Goal: Task Accomplishment & Management: Manage account settings

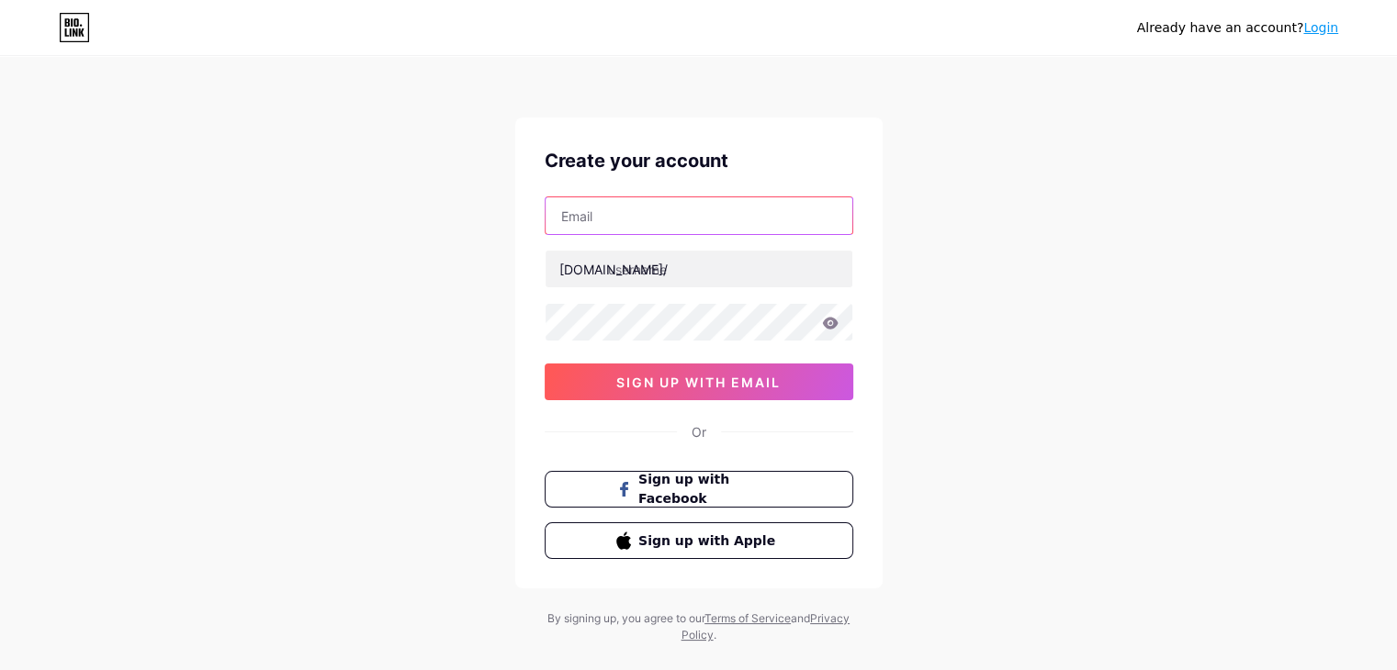
click at [587, 221] on input "text" at bounding box center [699, 215] width 307 height 37
type input "[EMAIL_ADDRESS][DOMAIN_NAME]"
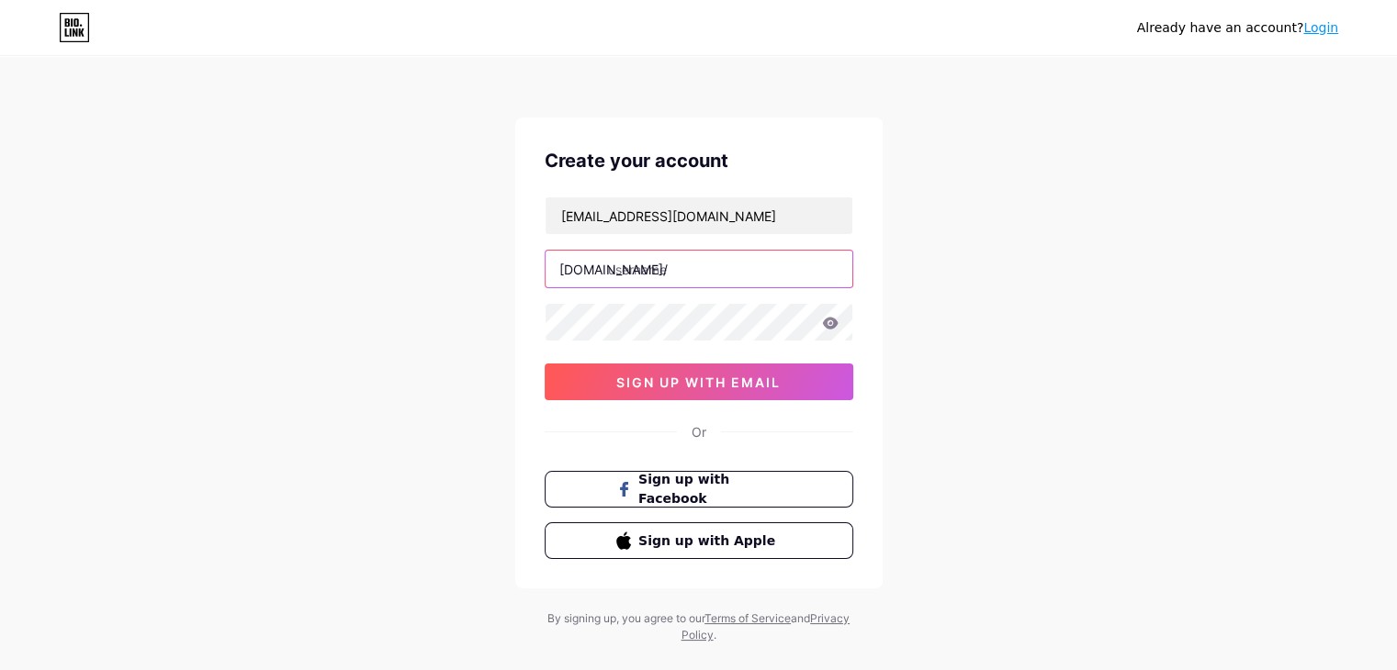
click at [731, 258] on input "text" at bounding box center [699, 269] width 307 height 37
paste input "customlashes"
type input "customlashes"
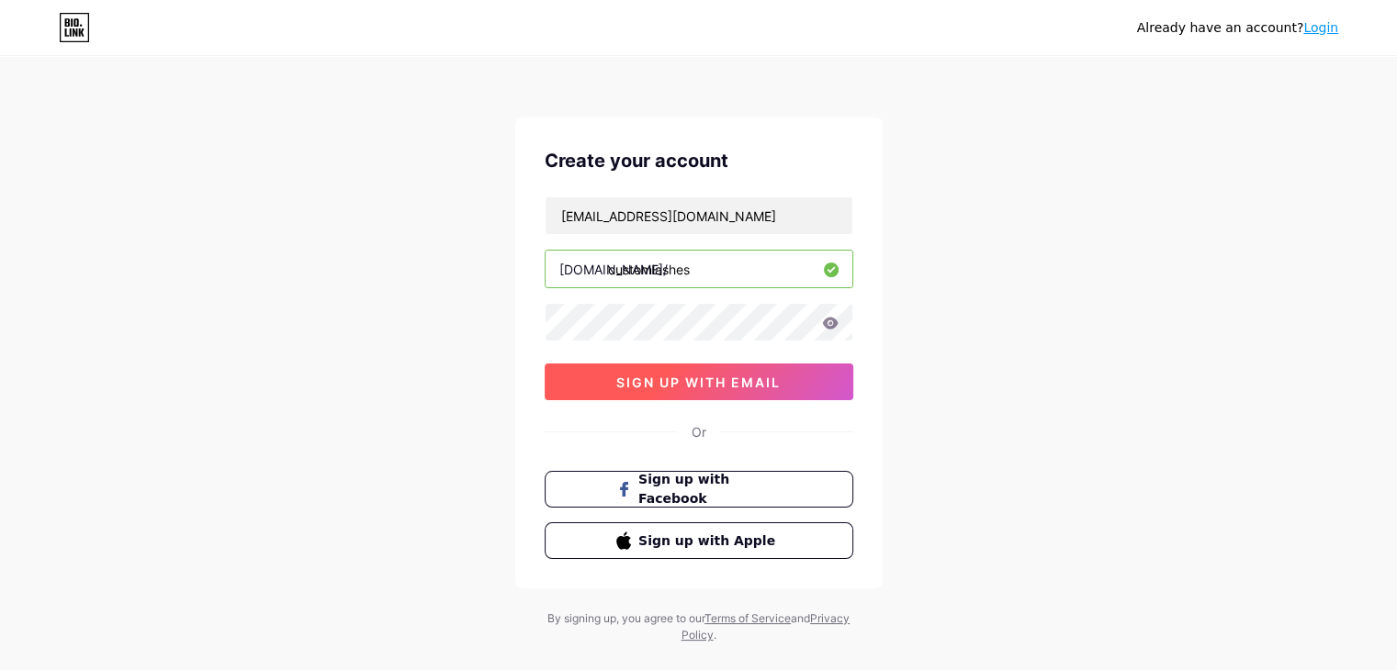
click at [689, 383] on span "sign up with email" at bounding box center [698, 383] width 164 height 16
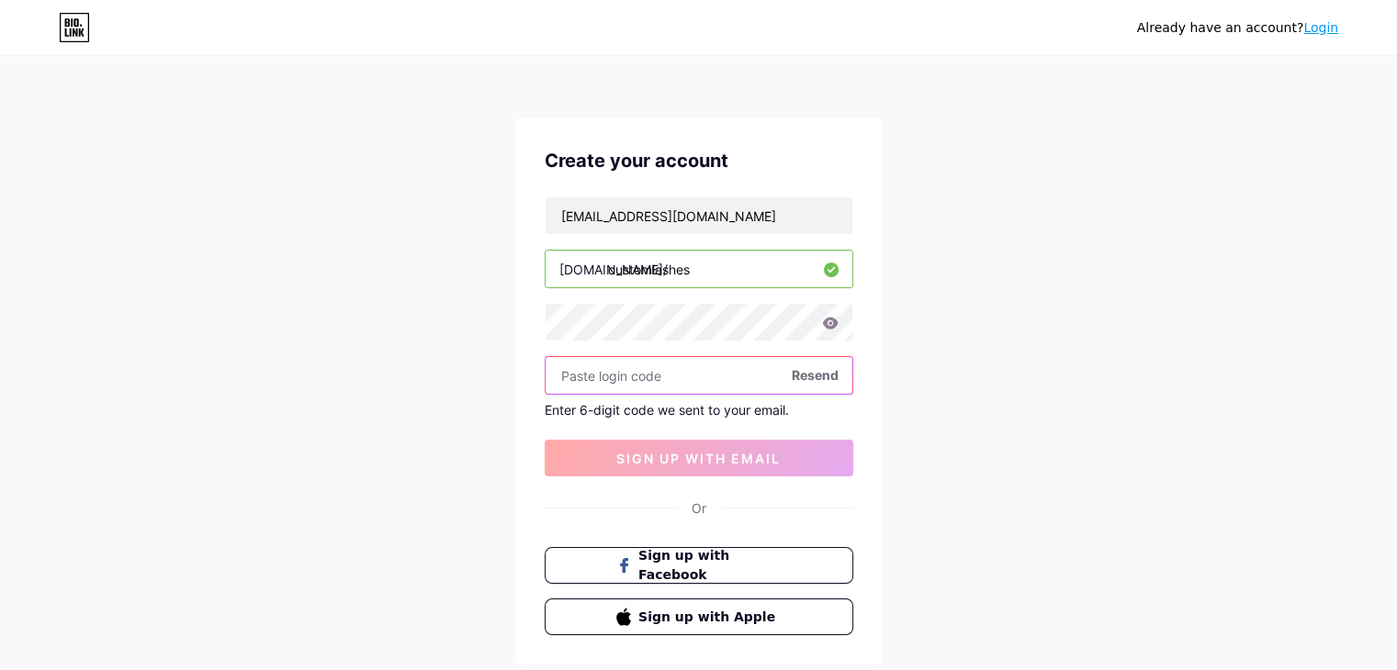
paste input "833385"
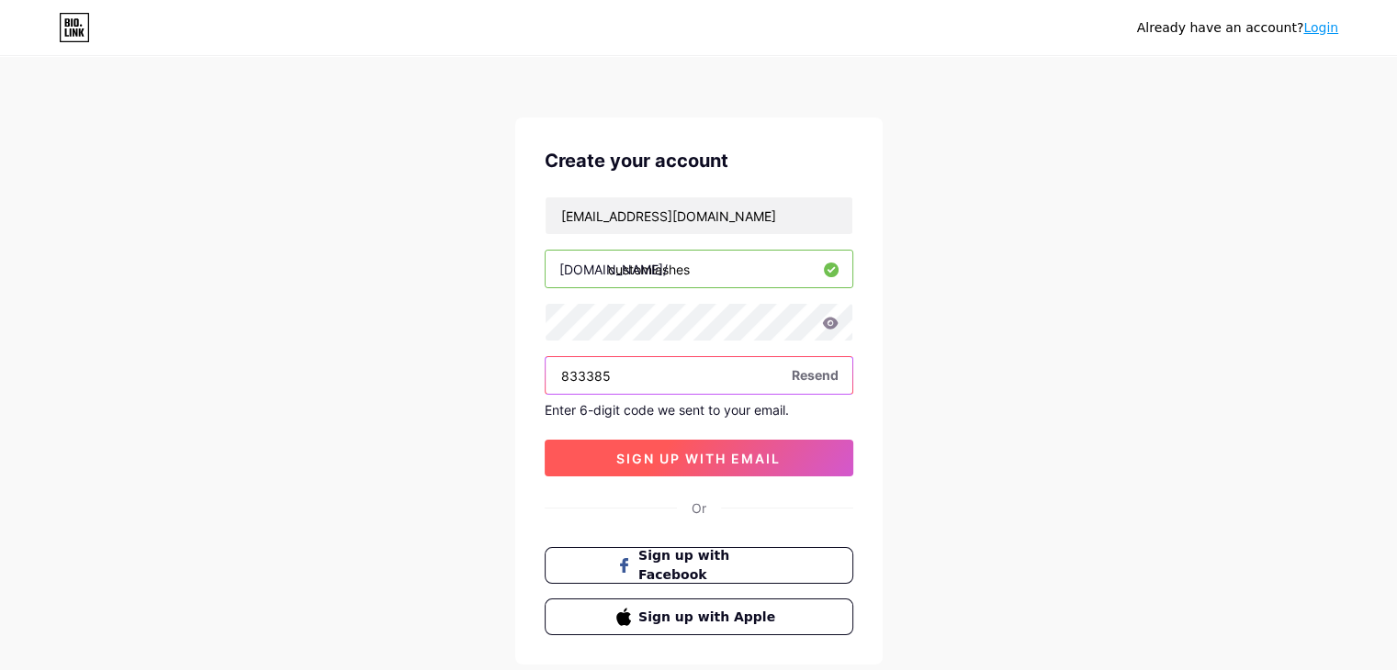
type input "833385"
click at [668, 467] on button "sign up with email" at bounding box center [699, 458] width 309 height 37
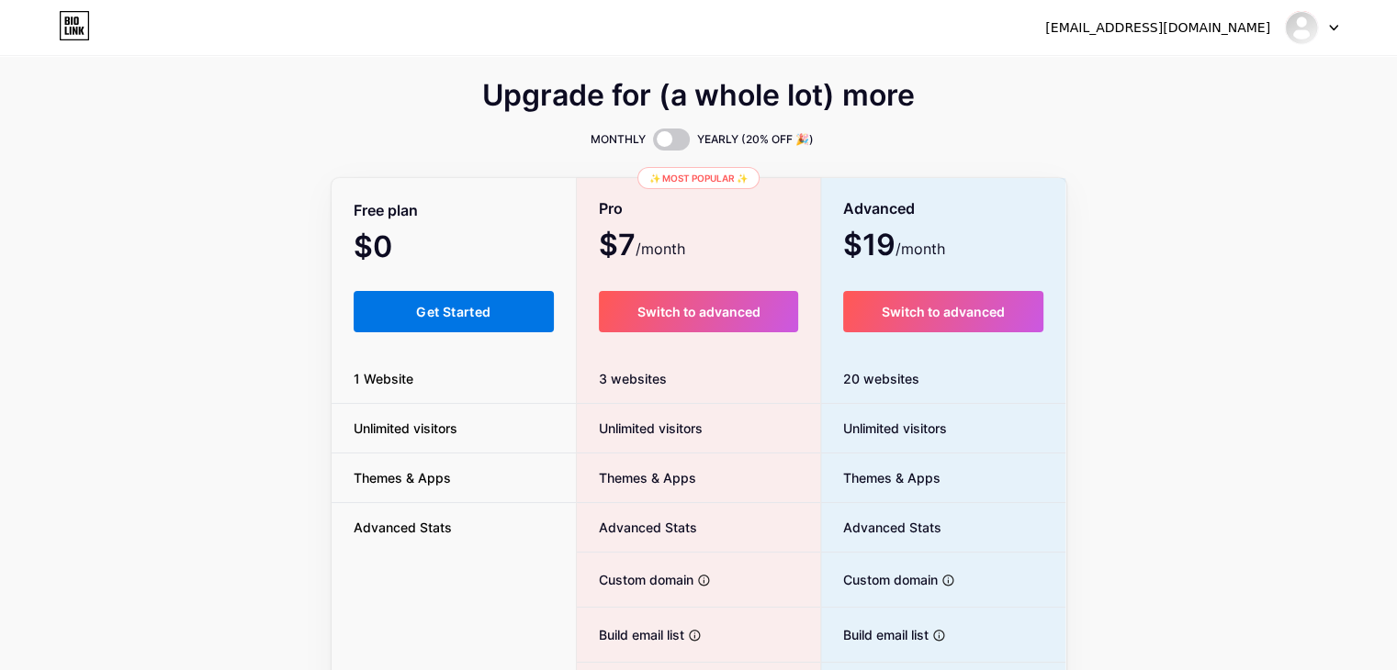
click at [493, 313] on button "Get Started" at bounding box center [454, 311] width 201 height 41
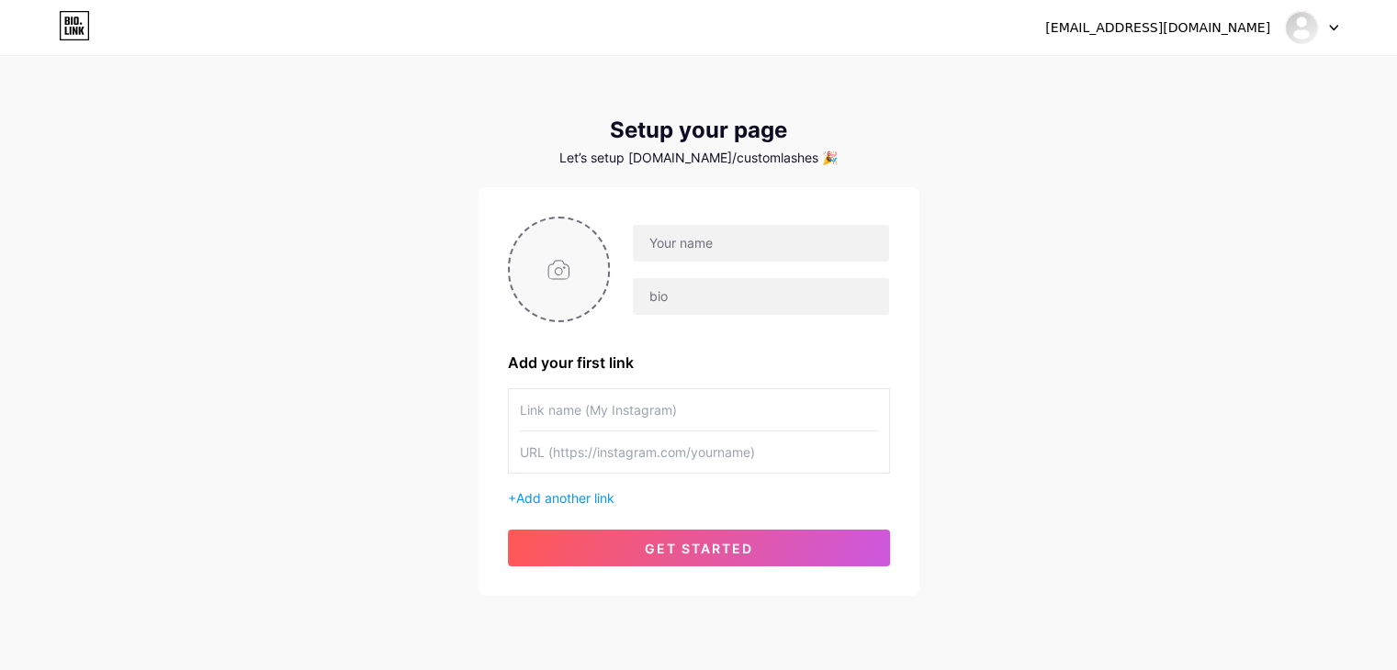
click at [587, 276] on input "file" at bounding box center [559, 270] width 99 height 102
type input "C:\fakepath\Untitled design (2).jpg"
click at [667, 250] on input "text" at bounding box center [760, 243] width 255 height 37
click at [713, 239] on input "text" at bounding box center [760, 243] width 255 height 37
paste input "Custom Lashes"
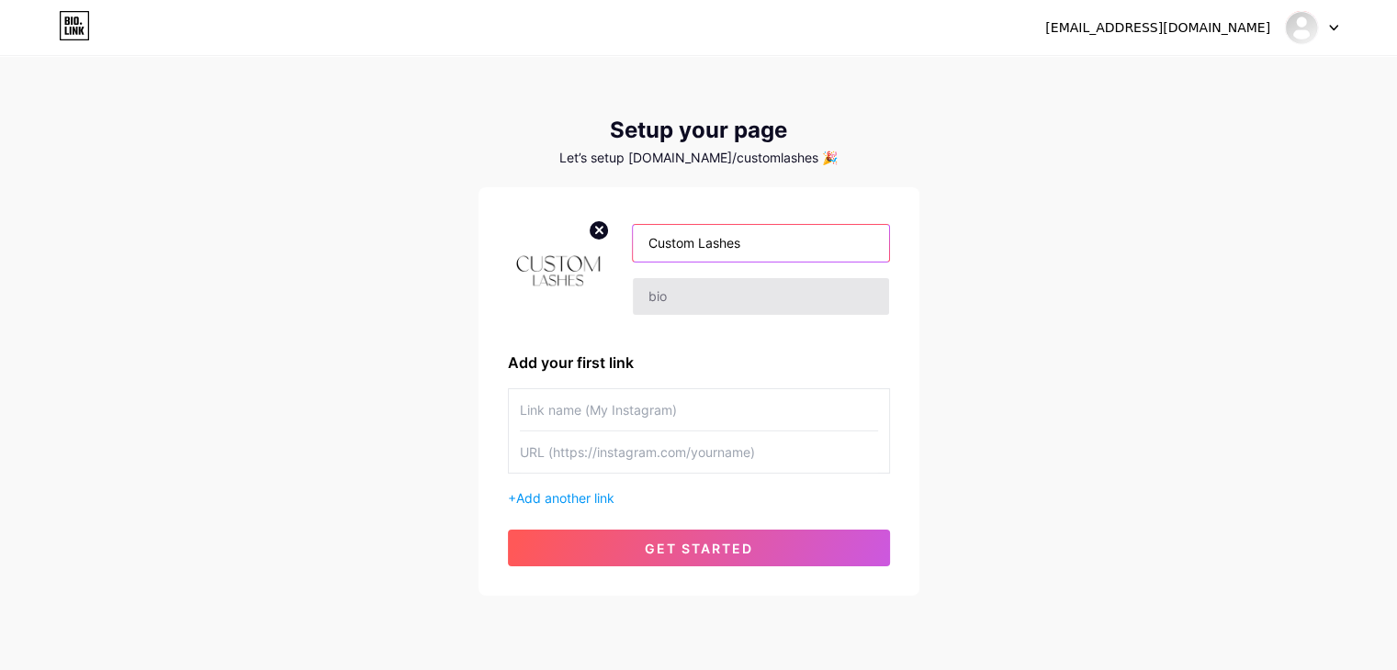
type input "Custom Lashes"
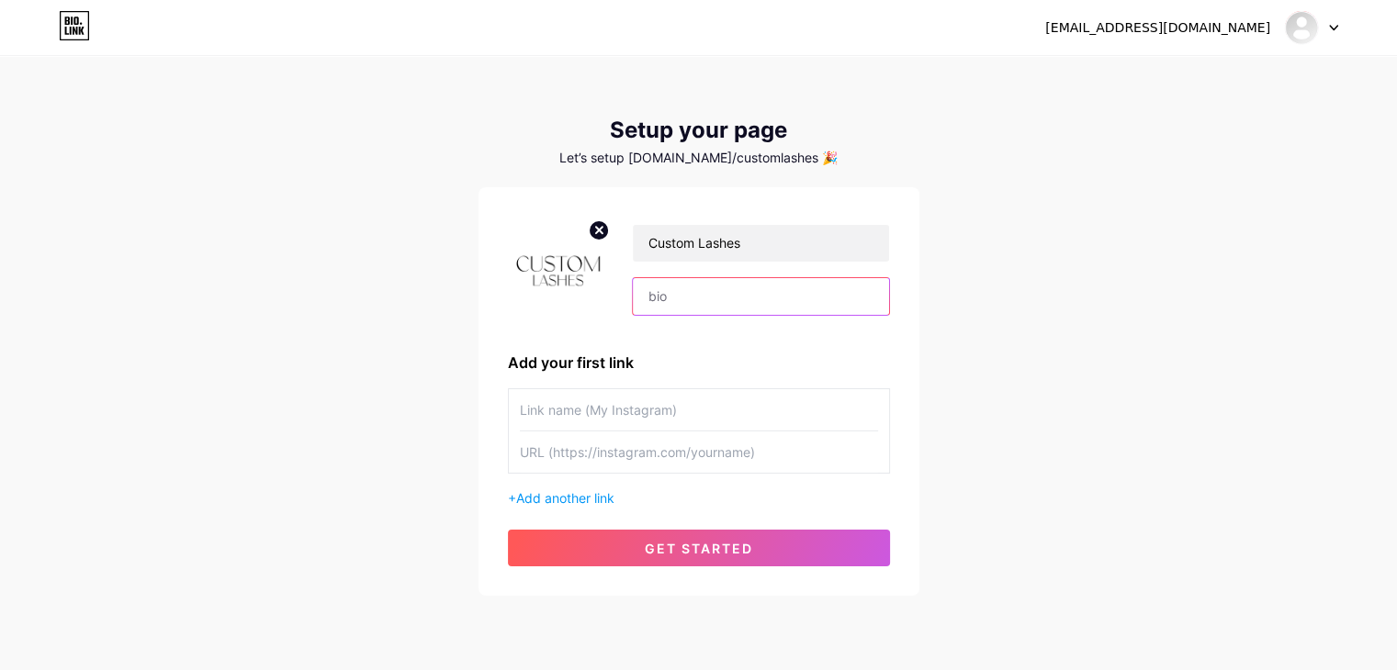
click at [716, 313] on input "text" at bounding box center [760, 296] width 255 height 37
click at [690, 303] on input "text" at bounding box center [760, 296] width 255 height 37
paste input "At Custom Lashes, we make it easy to get beautiful lashes at home."
type input "At Custom Lashes, we make it easy to get beautiful lashes at home."
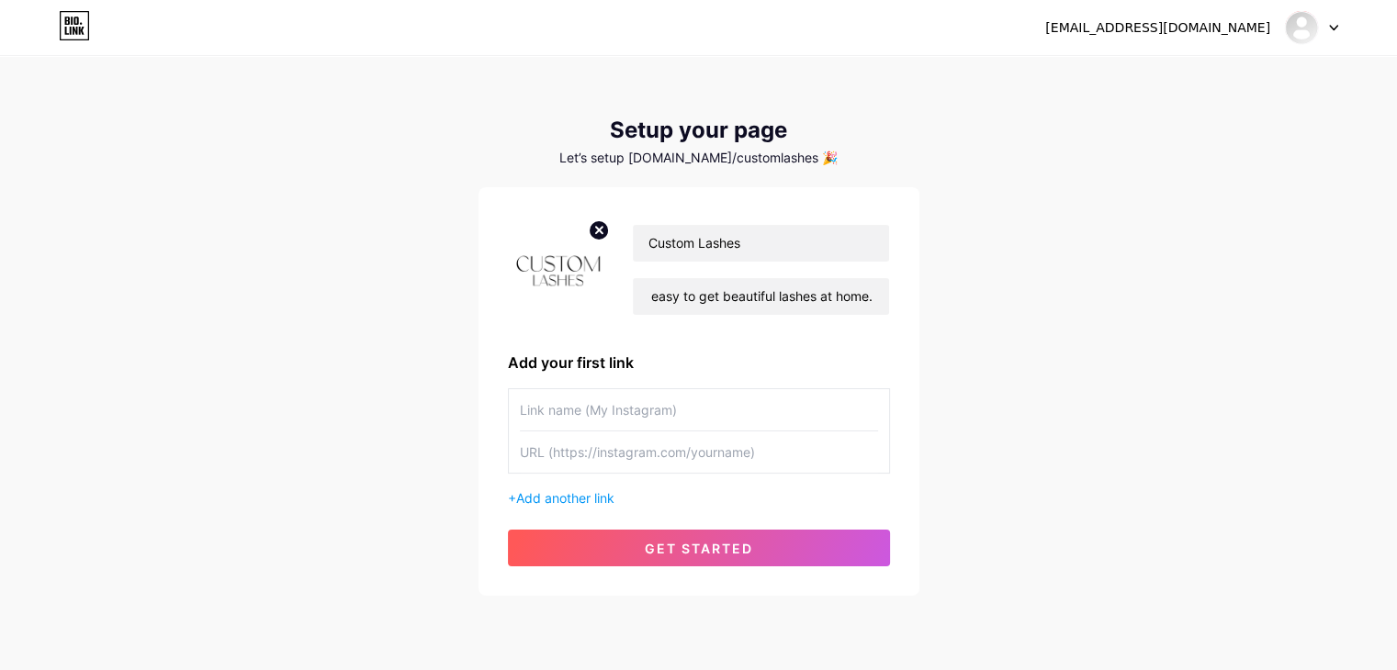
click at [906, 386] on div "Custom Lashes At Custom Lashes, we make it easy to get beautiful lashes at home…" at bounding box center [699, 391] width 441 height 409
click at [645, 461] on input "text" at bounding box center [699, 452] width 358 height 41
click at [587, 463] on input "text" at bounding box center [699, 452] width 358 height 41
paste input "[URL][DOMAIN_NAME]"
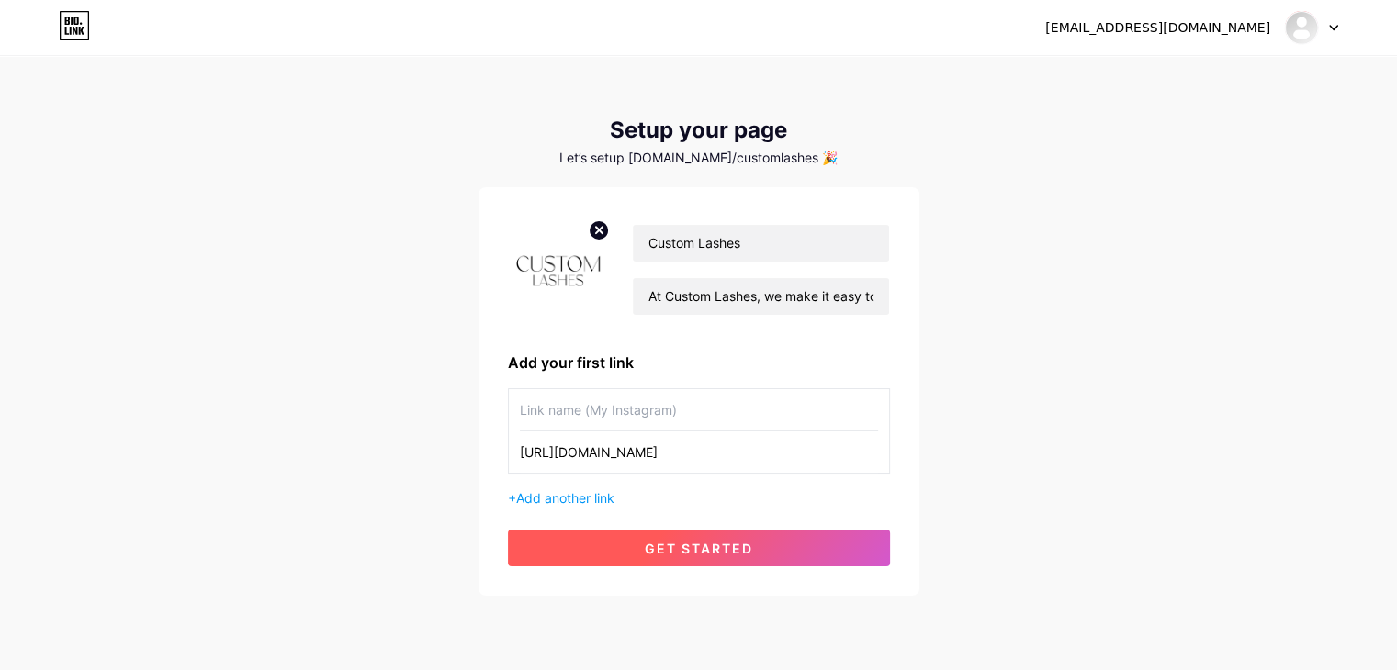
type input "[URL][DOMAIN_NAME]"
click at [641, 548] on button "get started" at bounding box center [699, 548] width 382 height 37
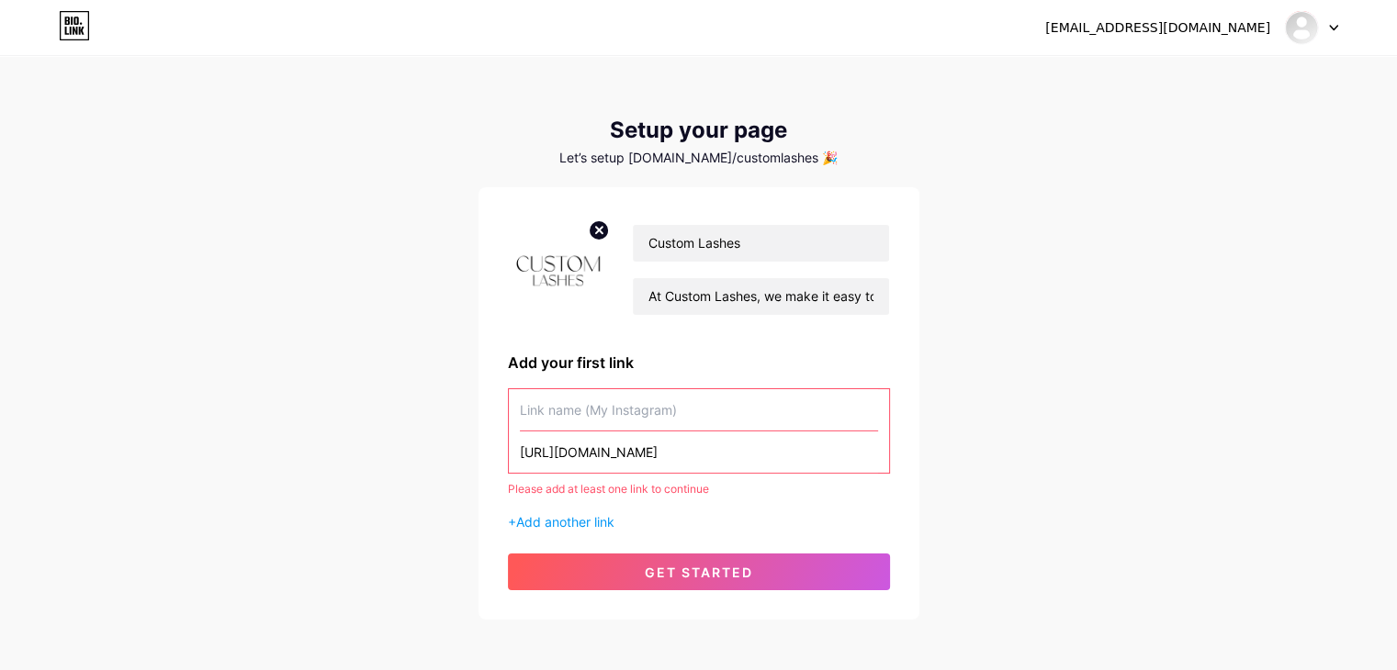
click at [550, 412] on input "text" at bounding box center [699, 409] width 358 height 41
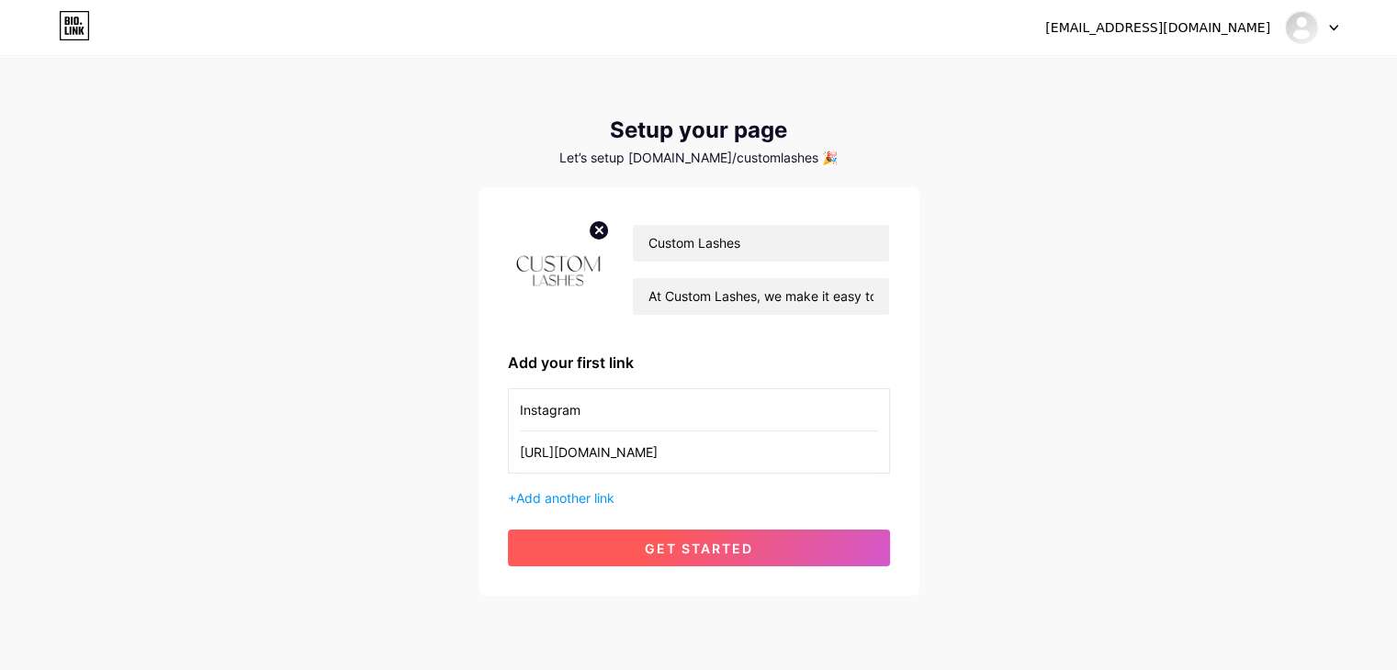
type input "Instagram"
click at [662, 547] on span "get started" at bounding box center [699, 549] width 108 height 16
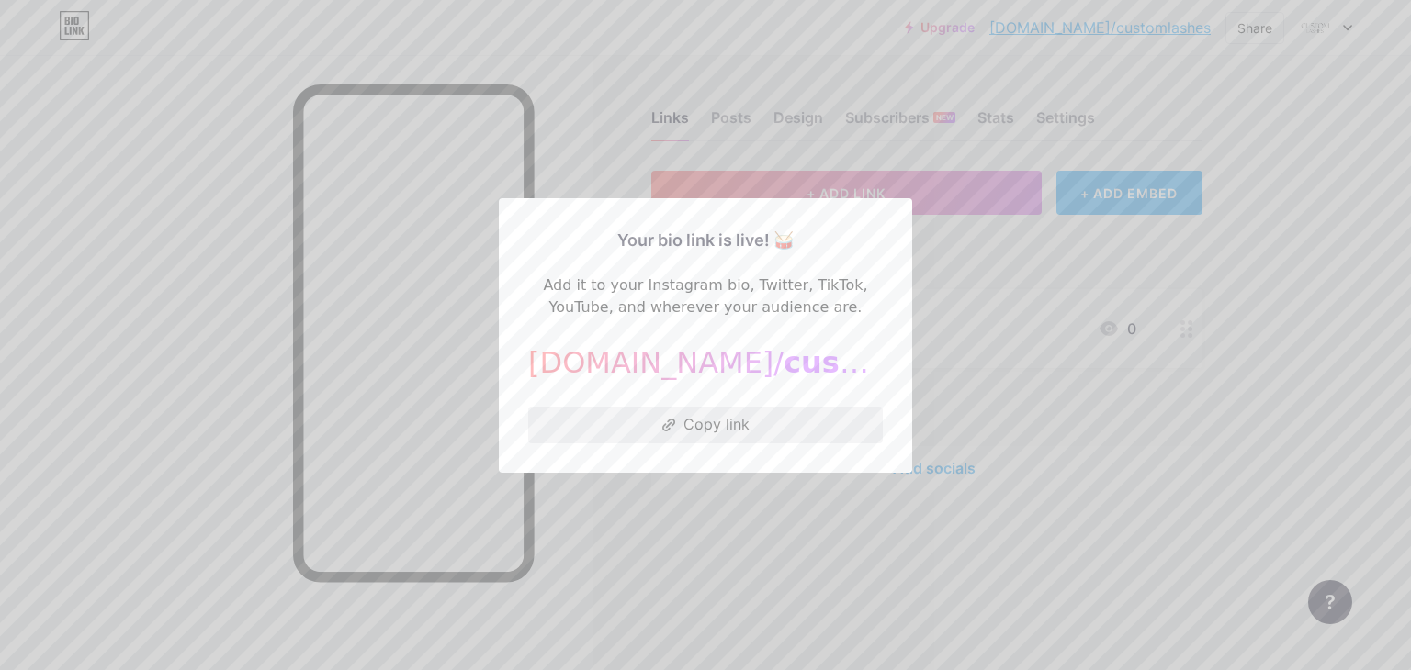
click at [705, 414] on button "Copy link" at bounding box center [705, 425] width 355 height 37
click at [1236, 315] on div at bounding box center [705, 335] width 1411 height 670
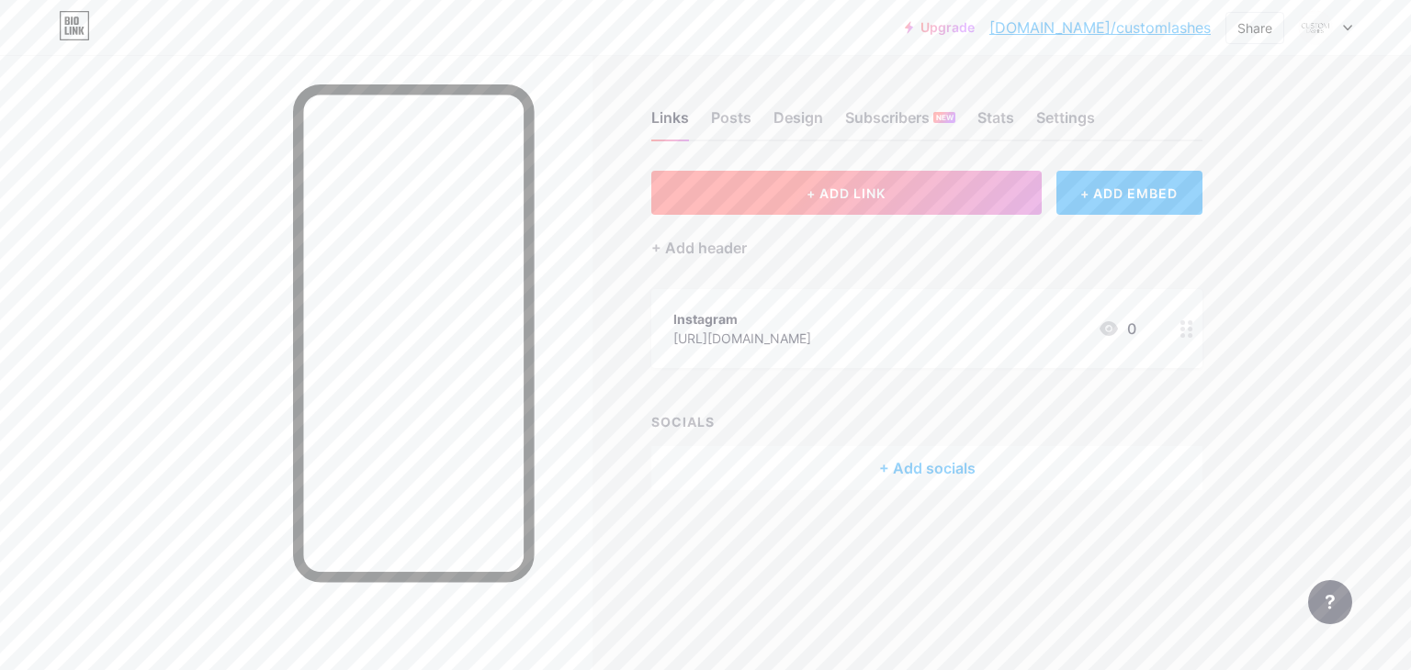
click at [874, 194] on span "+ ADD LINK" at bounding box center [845, 194] width 79 height 16
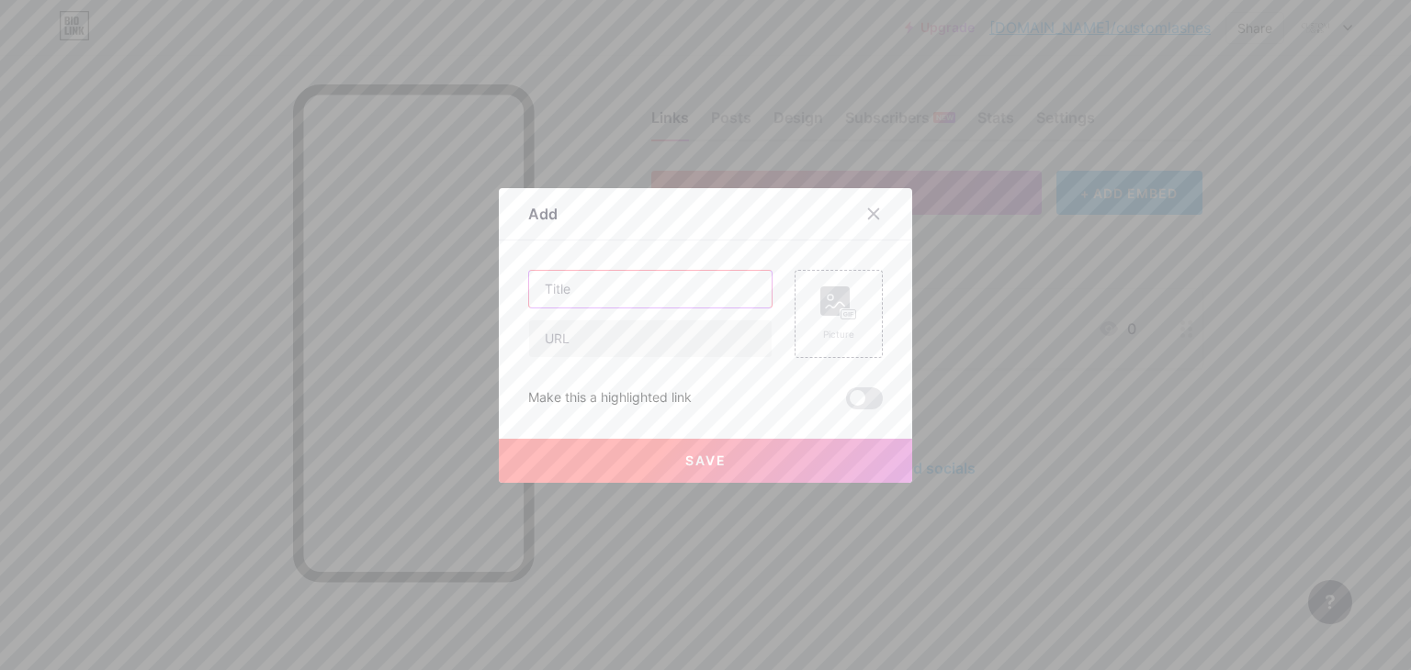
click at [571, 284] on input "text" at bounding box center [650, 289] width 242 height 37
paste input "[URL][DOMAIN_NAME]"
type input "[URL][DOMAIN_NAME]"
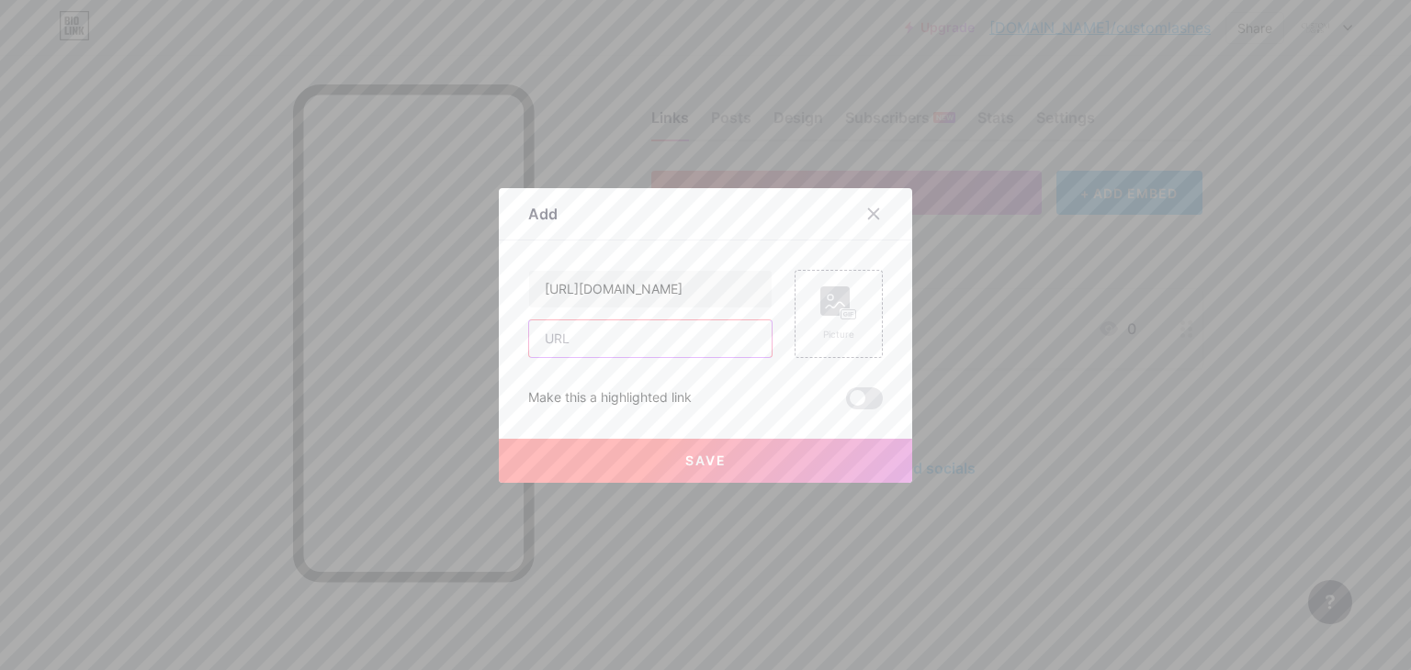
click at [625, 339] on input "text" at bounding box center [650, 339] width 242 height 37
paste input "DIY Eyelash Extensions vs. Salon Extensions — Which Is Better for You?"
type input "DIY Eyelash Extensions vs. Salon Extensions — Which Is Better for You?"
click at [825, 310] on rect at bounding box center [834, 301] width 29 height 29
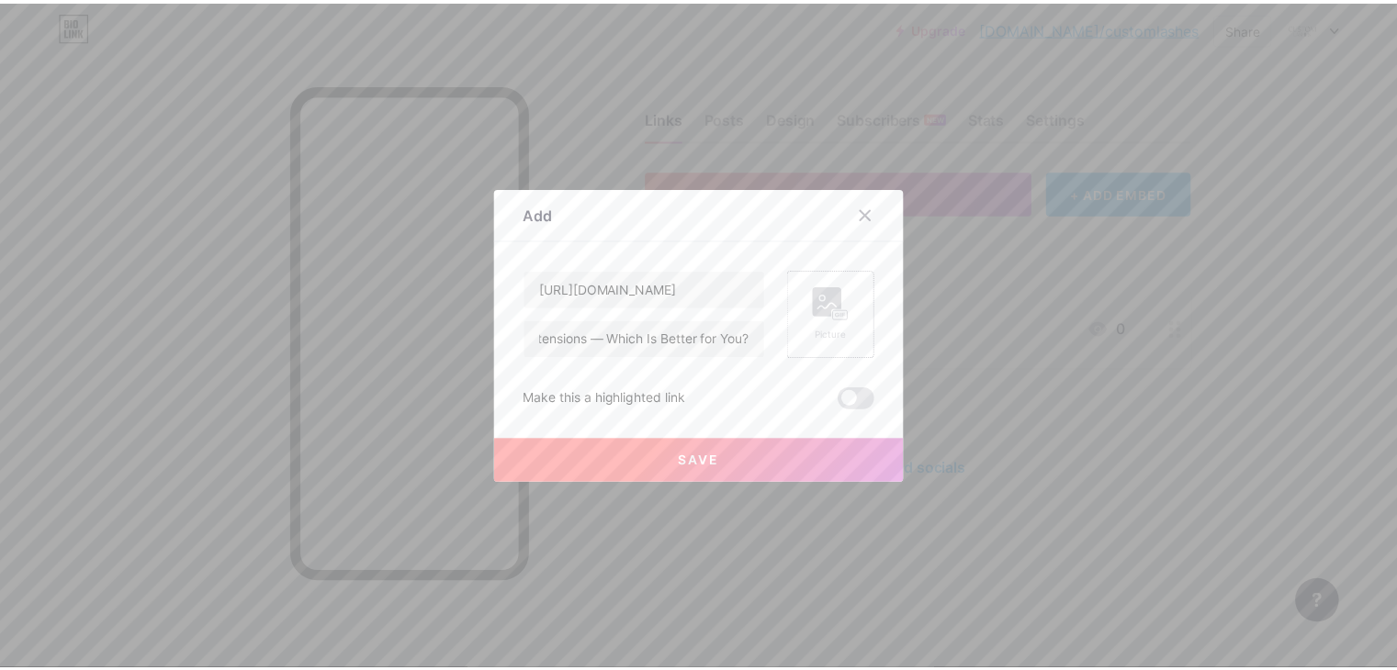
scroll to position [0, 0]
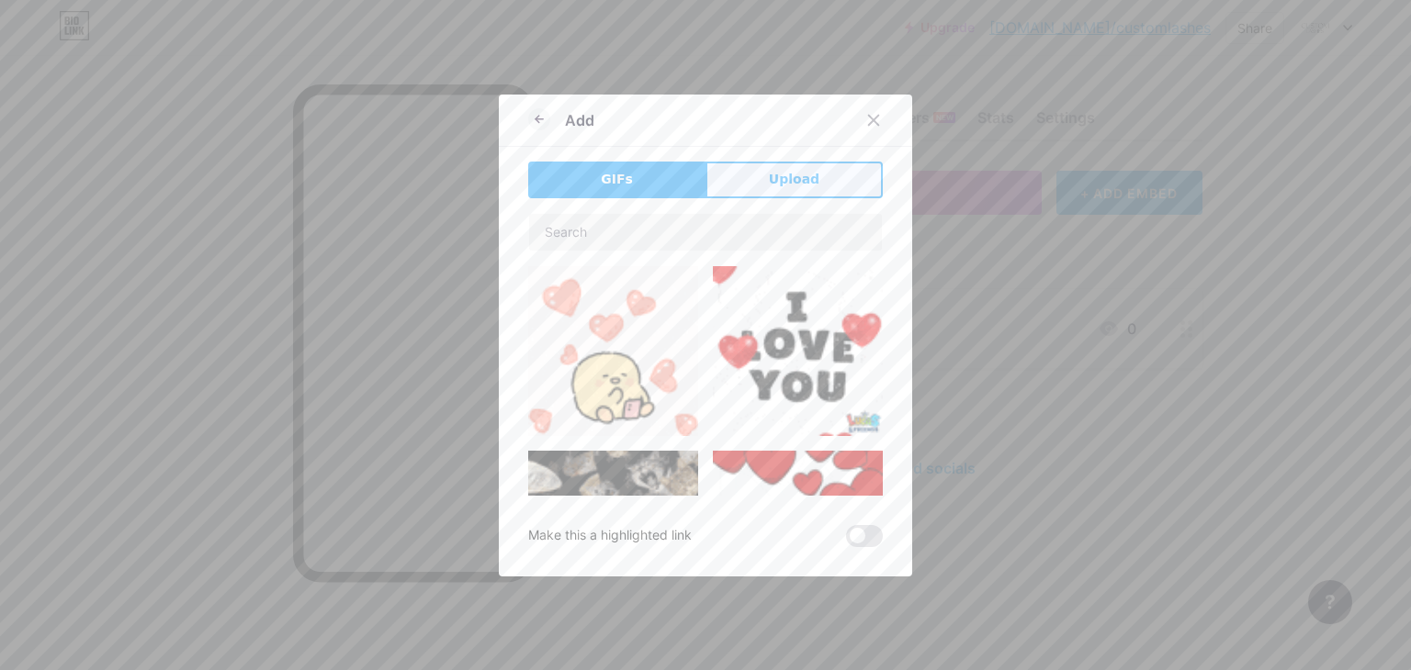
click at [794, 187] on span "Upload" at bounding box center [794, 179] width 51 height 19
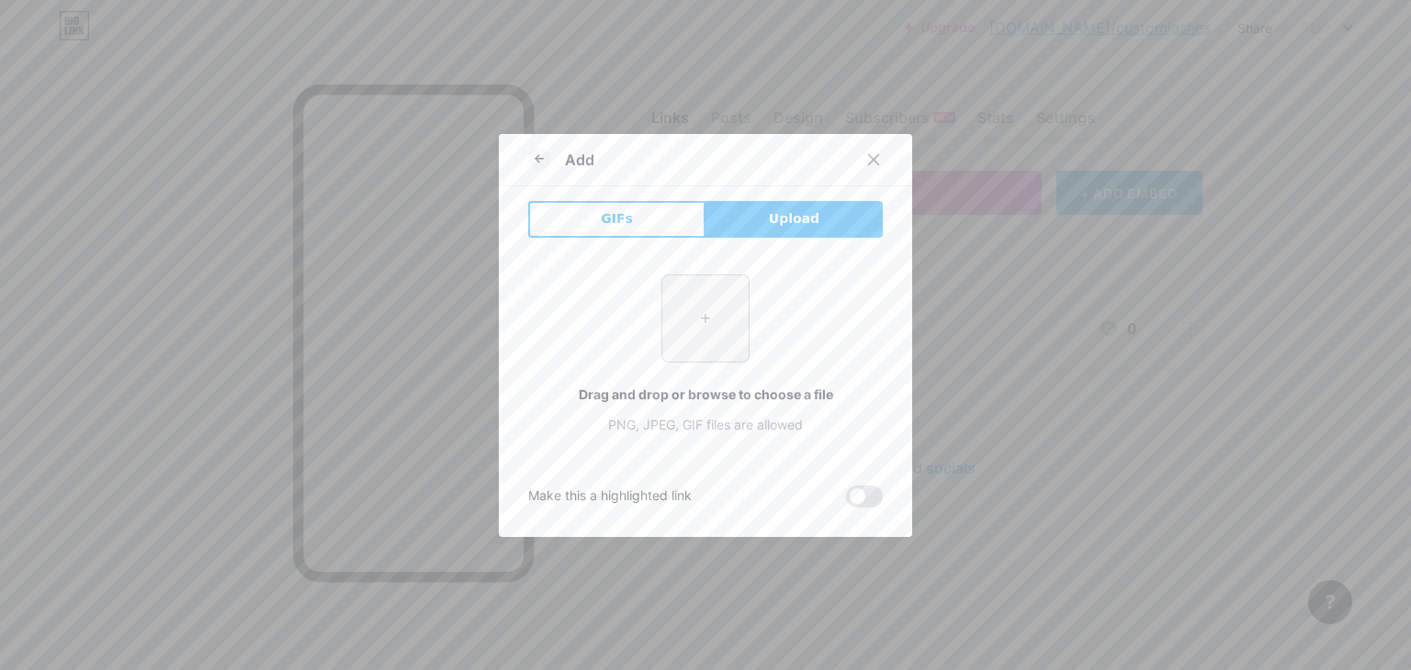
click at [680, 325] on input "file" at bounding box center [705, 319] width 86 height 86
type input "C:\fakepath\Brown Modern Minimalist Eyelash Beauty Salon Banner.jpg"
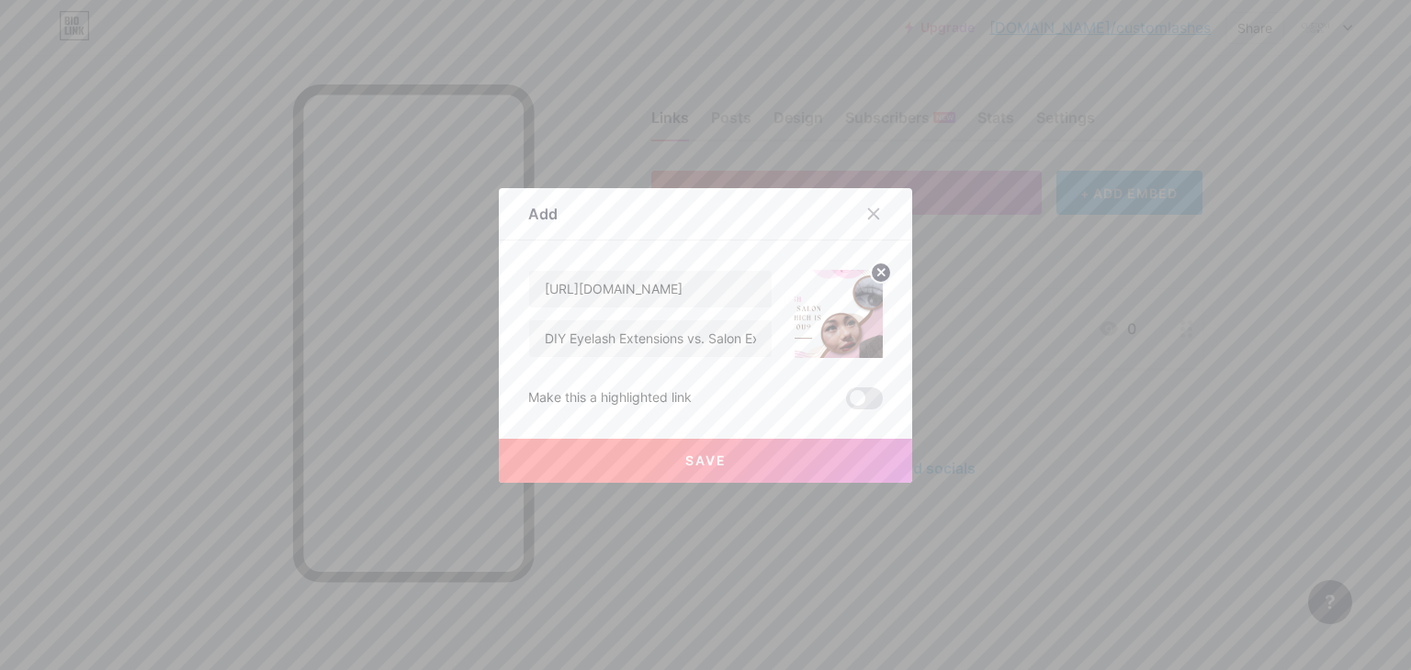
click at [709, 459] on span "Save" at bounding box center [705, 461] width 41 height 16
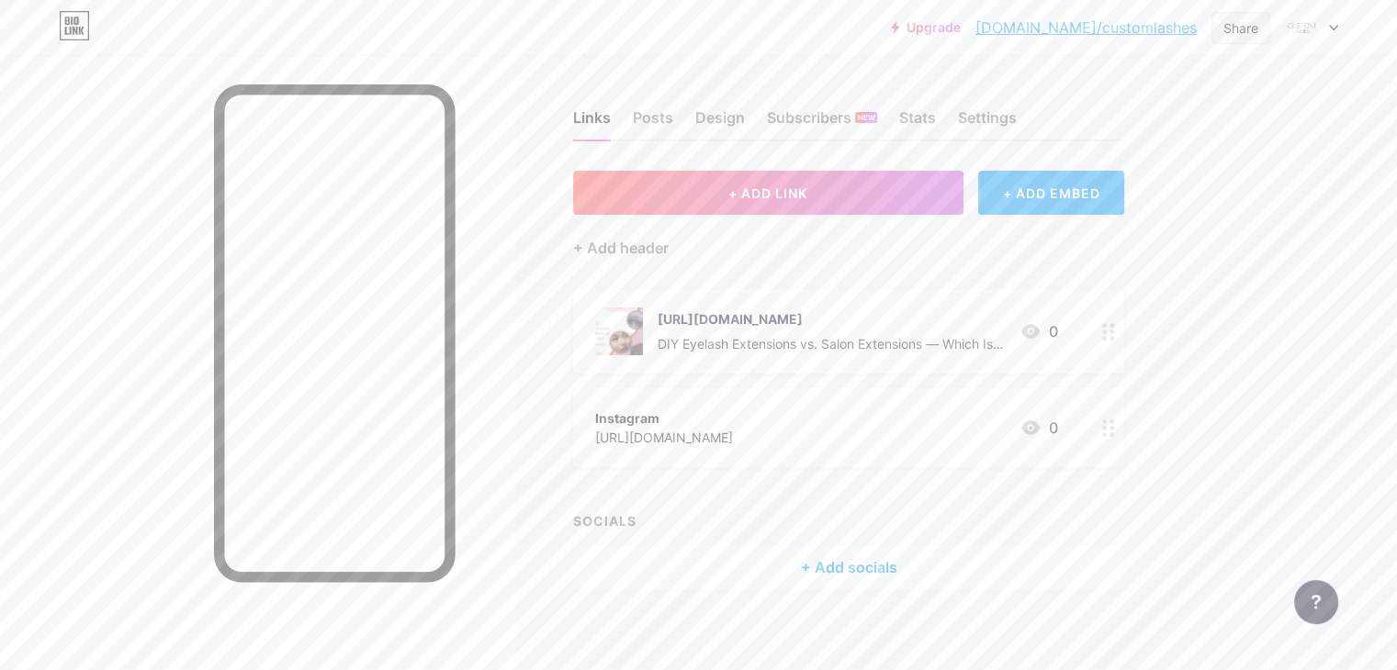
click at [1229, 32] on div "Share" at bounding box center [1240, 27] width 35 height 19
click at [1155, 78] on div "Copy link" at bounding box center [1133, 95] width 274 height 44
